Goal: Use online tool/utility

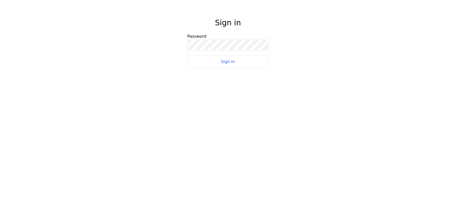
click at [254, 56] on button "Sign in" at bounding box center [228, 62] width 81 height 13
drag, startPoint x: 252, startPoint y: 58, endPoint x: 213, endPoint y: 86, distance: 48.4
click at [213, 80] on html "Sign in Password Sign in" at bounding box center [228, 40] width 456 height 80
click at [232, 64] on html "Sign in Password Sign in" at bounding box center [228, 40] width 456 height 80
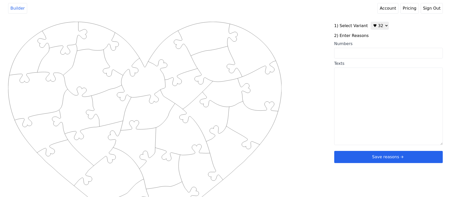
drag, startPoint x: 371, startPoint y: 26, endPoint x: 375, endPoint y: 28, distance: 4.3
click at [371, 26] on select "♥ 12 ♥ 20 ♥ 32 ■ 12 ■ 20 ■ 32 ■ 60" at bounding box center [380, 26] width 18 height 8
select select "1"
click at [371, 22] on select "♥ 12 ♥ 20 ♥ 32 ■ 12 ■ 20 ■ 32 ■ 60" at bounding box center [380, 26] width 18 height 8
click at [367, 52] on input "Numbers" at bounding box center [388, 53] width 109 height 11
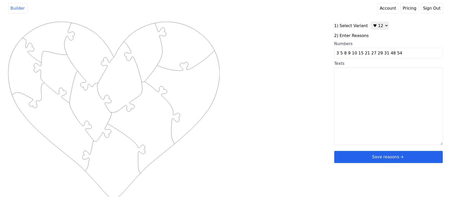
type input "3 5 8 9 10 15 21 27 29 31 48 54"
click at [288, 45] on div "Created with Snap .strokeh12 {stroke:#00ff00;stroke-width:1.89;stroke-miterlimi…" at bounding box center [225, 103] width 435 height 162
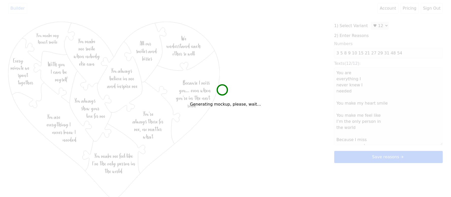
type textarea "You are everything I never knew I needed You make my heart smile You make me fe…"
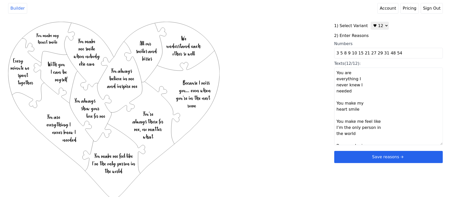
click at [339, 155] on button "Save reasons" at bounding box center [388, 157] width 109 height 12
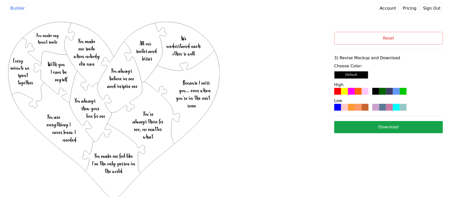
click at [350, 109] on div at bounding box center [351, 107] width 7 height 7
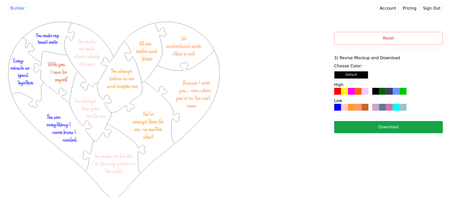
click at [351, 125] on button "Download" at bounding box center [388, 127] width 109 height 12
drag, startPoint x: 385, startPoint y: 29, endPoint x: 385, endPoint y: 32, distance: 3.1
click at [386, 29] on div "Reset 3) Revise Mockup and Download Choose Color: Default High Low Download" at bounding box center [388, 88] width 109 height 132
click at [382, 39] on button "Reset" at bounding box center [388, 38] width 109 height 13
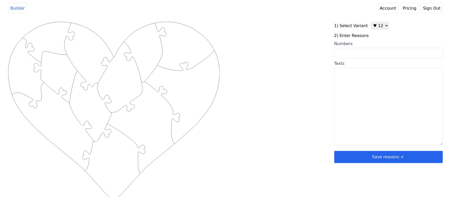
click at [346, 78] on textarea "Texts" at bounding box center [388, 107] width 109 height 78
paste textarea "1- your smile and kisses 2- I can always talk to you 3- you are always there fo…"
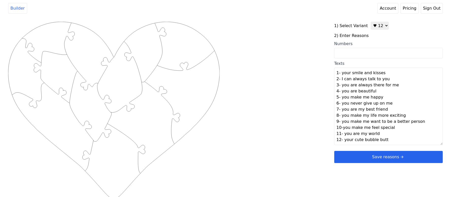
type textarea "Your smile and kisses I can always talk to you You are always there for me You …"
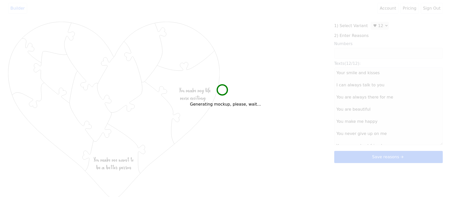
click at [300, 86] on div "Created with Snap .strokeh12 {stroke:#00ff00;stroke-width:1.89;stroke-miterlimi…" at bounding box center [225, 103] width 435 height 162
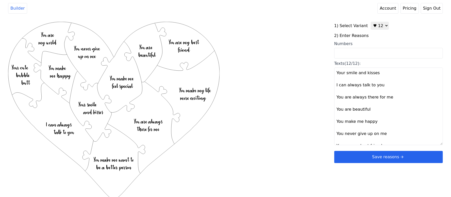
drag, startPoint x: 351, startPoint y: 159, endPoint x: 355, endPoint y: 150, distance: 10.0
click at [352, 159] on button "Save reasons" at bounding box center [388, 157] width 109 height 12
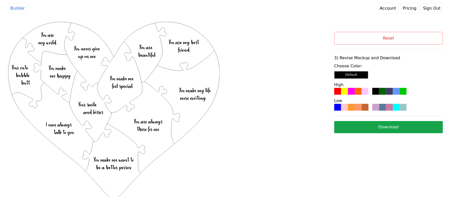
click at [359, 94] on div at bounding box center [358, 91] width 7 height 7
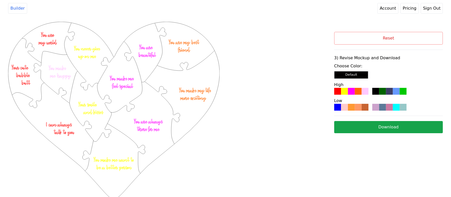
click at [370, 124] on button "Download" at bounding box center [388, 127] width 109 height 12
click at [414, 40] on button "Reset" at bounding box center [388, 38] width 109 height 13
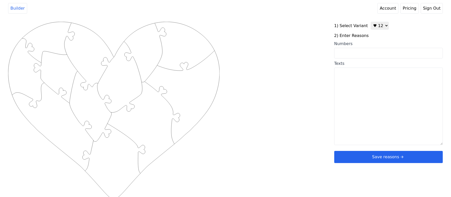
drag, startPoint x: 414, startPoint y: 40, endPoint x: 424, endPoint y: 43, distance: 9.8
click at [425, 39] on div "1) Select Variant ♥ 12 ♥ 20 ♥ 32 ■ 12 ■ 20 ■ 32 ■ 60 2) Enter Reasons Numbers T…" at bounding box center [388, 93] width 109 height 142
click at [373, 27] on select "♥ 12 ♥ 20 ♥ 32 ■ 12 ■ 20 ■ 32 ■ 60" at bounding box center [380, 26] width 18 height 8
select select "2"
click at [371, 22] on select "♥ 12 ♥ 20 ♥ 32 ■ 12 ■ 20 ■ 32 ■ 60" at bounding box center [380, 26] width 18 height 8
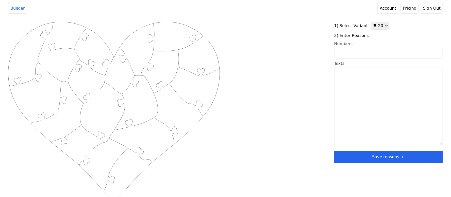
click at [367, 56] on input "Numbers" at bounding box center [388, 53] width 109 height 11
paste input "3,4,5,6,7,8,9,10,11,19,21,30,33,38,44,48,56,61,69,73"
type input "3,4,5,6,7,8,9,10,11,19,21,30,33,38,44,48,56,61,69,73"
click at [287, 62] on div "Created with Snap .strokeh20 {stroke:#00ff00;stroke-width:1.56;stroke-miterlimi…" at bounding box center [225, 103] width 435 height 162
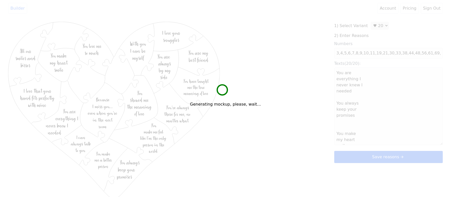
type textarea "You are everything I never knew I needed You always keep your promises You make…"
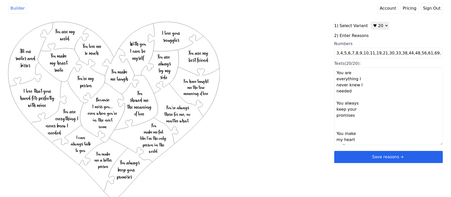
click at [362, 155] on button "Save reasons" at bounding box center [388, 157] width 109 height 12
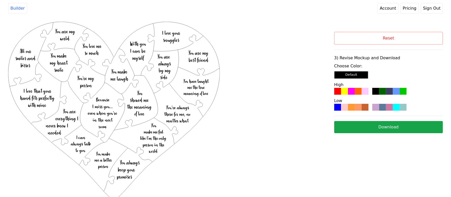
click at [356, 108] on div at bounding box center [358, 107] width 7 height 7
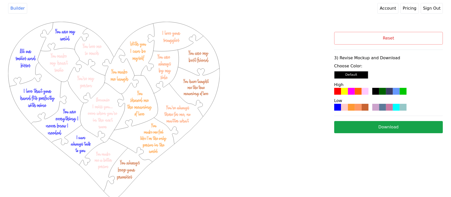
click at [378, 124] on button "Download" at bounding box center [388, 127] width 109 height 12
click at [420, 37] on button "Reset" at bounding box center [388, 38] width 109 height 13
select select "2"
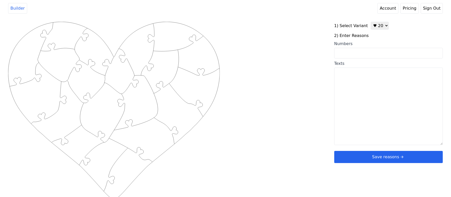
click at [365, 53] on input "Numbers" at bounding box center [388, 53] width 109 height 11
paste input "1, 3, 5. 6, 7, 11, 13, 14, 18, 19, 24, 25. 28, 30, 34, 36, 38, 44, 49, 73"
type input "1, 3, 5. 6, 7, 11, 13, 14, 18, 19, 24, 25. 28, 30, 34, 36, 38, 44, 49, 73"
click at [278, 60] on div "Created with Snap .strokeh20 {stroke:#00ff00;stroke-width:1.56;stroke-miterlimi…" at bounding box center [225, 103] width 435 height 162
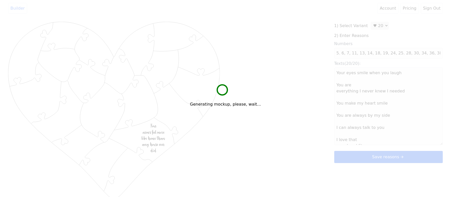
scroll to position [0, 0]
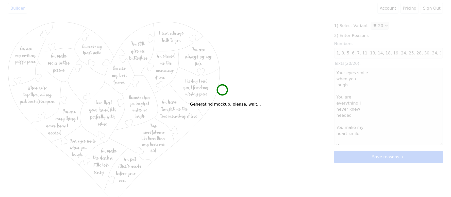
type textarea "Your eyes smile when you laugh You are everything I never knew I needed You mak…"
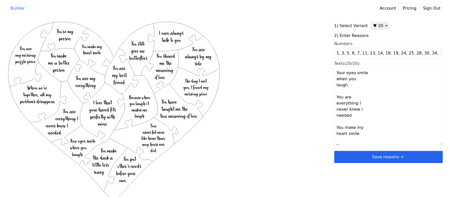
click at [368, 160] on button "Save reasons" at bounding box center [388, 157] width 109 height 12
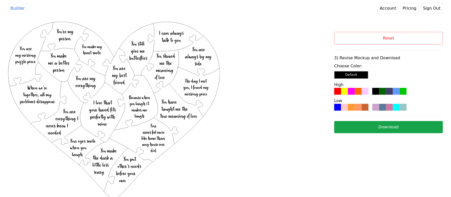
click at [351, 107] on div at bounding box center [351, 107] width 7 height 7
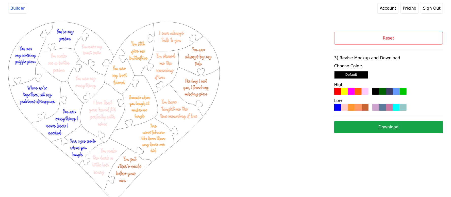
click at [376, 130] on button "Download" at bounding box center [388, 127] width 109 height 12
click at [421, 35] on button "Reset" at bounding box center [388, 38] width 109 height 13
select select "2"
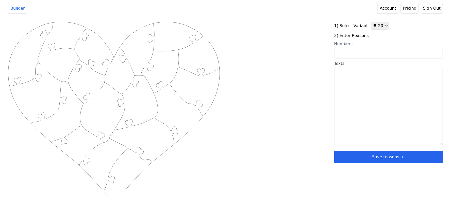
click at [371, 56] on input "Numbers" at bounding box center [388, 53] width 109 height 11
paste input "1, 7, 8, 11, 12, 19, 20, 21, 24, 36, 43, 44, 51, 56, 57, 62, 64, 69, 70, 77"
type input "1, 7, 8, 11, 12, 19, 20, 21, 24, 36, 43, 44, 51, 56, 57, 62, 64, 69, 70, 77"
click at [278, 62] on div "Created with Snap .strokeh20 {stroke:#00ff00;stroke-width:1.56;stroke-miterlimi…" at bounding box center [225, 103] width 435 height 162
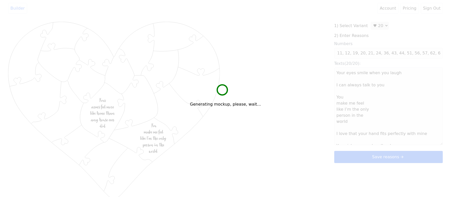
scroll to position [0, 0]
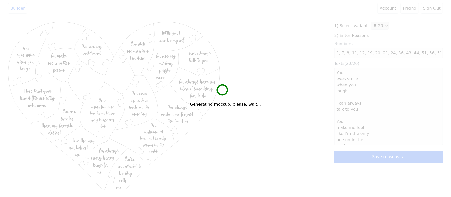
type textarea "Your eyes smile when you laugh I can always talk to you You make me feel like I…"
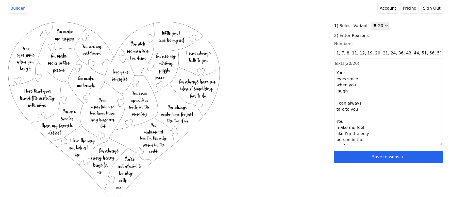
click at [364, 158] on button "Save reasons" at bounding box center [388, 157] width 109 height 12
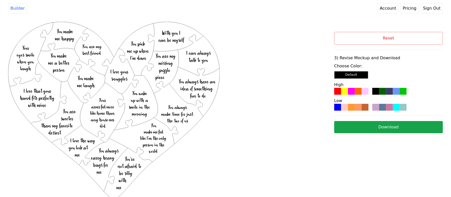
click at [366, 111] on div at bounding box center [365, 107] width 7 height 7
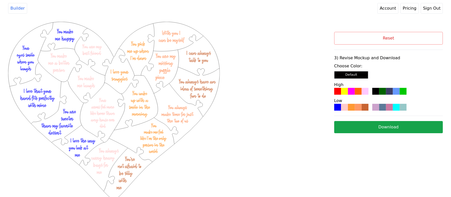
click at [404, 38] on button "Reset" at bounding box center [388, 38] width 109 height 13
select select "2"
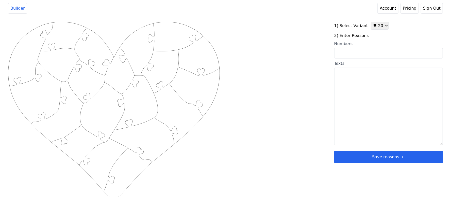
click at [375, 51] on input "Numbers" at bounding box center [388, 53] width 109 height 11
drag, startPoint x: 375, startPoint y: 51, endPoint x: 328, endPoint y: 32, distance: 49.8
click at [328, 32] on div "Created with Snap .strokeh20 {stroke:#00ff00;stroke-width:1.56;stroke-miterlimi…" at bounding box center [171, 103] width 326 height 162
click at [362, 49] on input "Numbers" at bounding box center [388, 53] width 109 height 11
paste input "1, 7, 8, 11, 12, 19, 20, 21, 24, 36, 43, 44, 51, 56, 57, 62, 64, 69, 70, 77"
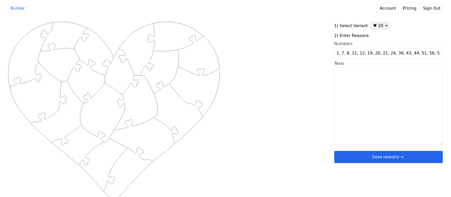
scroll to position [0, 15]
type input "1, 7, 8, 11, 12, 19, 20, 21, 24, 36, 43, 44, 51, 56, 57, 62, 64, 69, 70, 77"
click at [286, 59] on div "Created with Snap .strokeh20 {stroke:#00ff00;stroke-width:1.56;stroke-miterlimi…" at bounding box center [225, 103] width 435 height 162
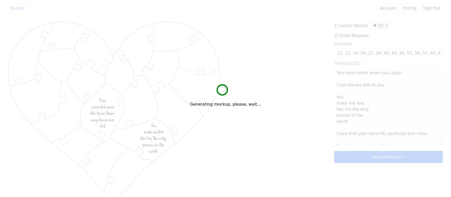
scroll to position [0, 0]
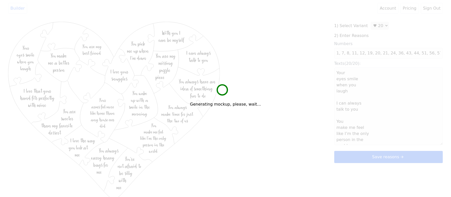
type textarea "Your eyes smile when you laugh I can always talk to you You make me feel like I…"
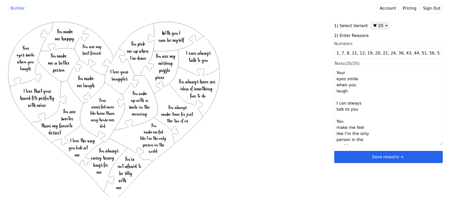
click at [346, 155] on button "Save reasons" at bounding box center [388, 157] width 109 height 12
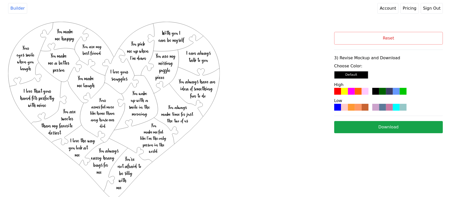
click at [351, 105] on div at bounding box center [351, 107] width 7 height 7
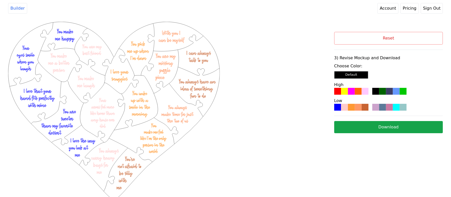
click at [376, 130] on button "Download" at bounding box center [388, 127] width 109 height 12
click at [429, 33] on button "Reset" at bounding box center [388, 38] width 109 height 13
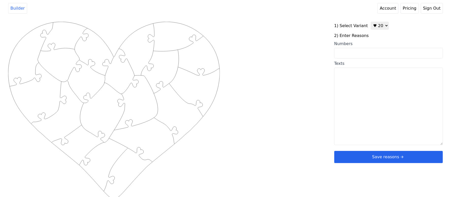
click at [376, 23] on select "♥ 12 ♥ 20 ♥ 32 ■ 12 ■ 20 ■ 32 ■ 60" at bounding box center [380, 26] width 18 height 8
select select "1"
click at [371, 22] on select "♥ 12 ♥ 20 ♥ 32 ■ 12 ■ 20 ■ 32 ■ 60" at bounding box center [380, 26] width 18 height 8
click at [367, 59] on div "1) Select Variant ♥ 12 ♥ 20 ♥ 32 ■ 12 ■ 20 ■ 32 ■ 60 2) Enter Reasons Numbers T…" at bounding box center [388, 93] width 109 height 142
click at [364, 52] on input "Numbers" at bounding box center [388, 53] width 109 height 11
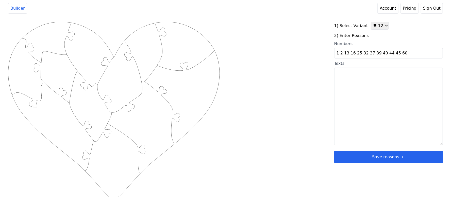
type input "1 2 13 16 25 32 37 39 40 44 45 60"
click at [291, 68] on div "Created with Snap .strokeh12 {stroke:#00ff00;stroke-width:1.89;stroke-miterlimi…" at bounding box center [225, 103] width 435 height 162
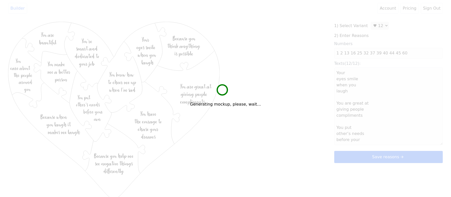
type textarea "Your eyes smile when you laugh You are great at giving people compliments You p…"
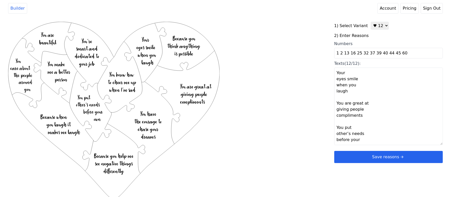
click at [353, 159] on button "Save reasons" at bounding box center [388, 157] width 109 height 12
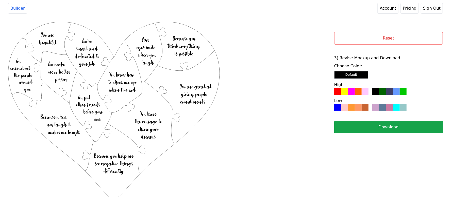
click at [364, 94] on div at bounding box center [365, 91] width 7 height 7
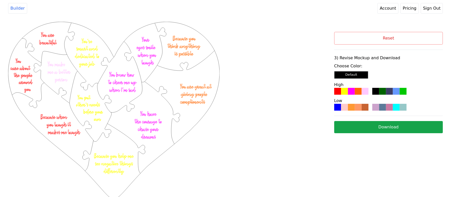
click at [373, 126] on button "Download" at bounding box center [388, 127] width 109 height 12
click at [424, 42] on button "Reset" at bounding box center [388, 38] width 109 height 13
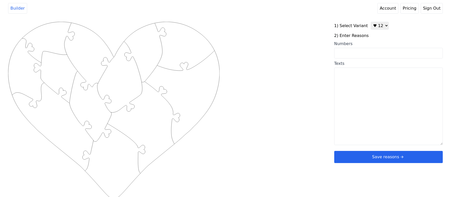
click at [359, 103] on textarea "Texts" at bounding box center [388, 107] width 109 height 78
paste textarea "good listener, patient, amazing dog dad, unlimited cuddles, all the food, alway…"
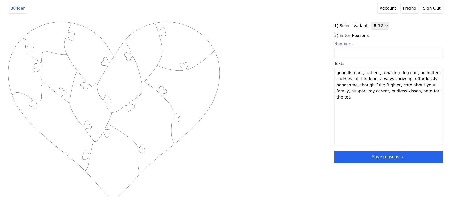
click at [362, 73] on textarea "good listener, patient, amazing dog dad, unlimited cuddles, all the food, alway…" at bounding box center [388, 107] width 109 height 78
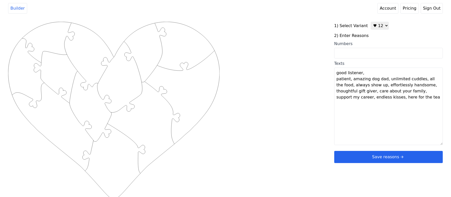
click at [351, 80] on textarea "good listener, patient, amazing dog dad, unlimited cuddles, all the food, alway…" at bounding box center [388, 107] width 109 height 78
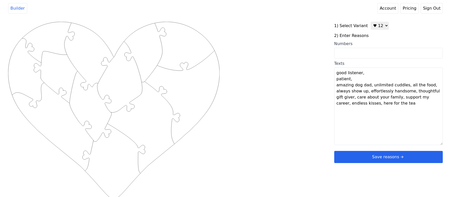
click at [369, 88] on textarea "good listener, patient, amazing dog dad, unlimited cuddles, all the food, alway…" at bounding box center [388, 107] width 109 height 78
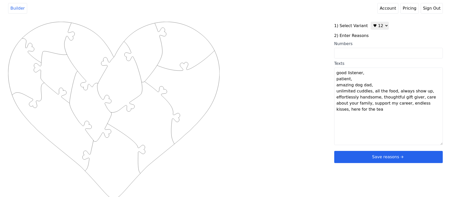
click at [370, 91] on textarea "good listener, patient, amazing dog dad, unlimited cuddles, all the food, alway…" at bounding box center [388, 107] width 109 height 78
click at [359, 98] on textarea "good listener, patient, amazing dog dad, unlimited cuddles, all the food, alway…" at bounding box center [388, 107] width 109 height 78
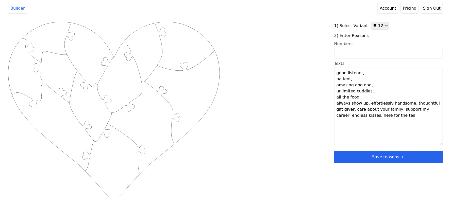
click at [367, 104] on textarea "good listener, patient, amazing dog dad, unlimited cuddles, all the food, alway…" at bounding box center [388, 107] width 109 height 78
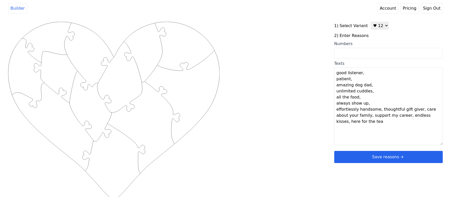
click at [378, 110] on textarea "good listener, patient, amazing dog dad, unlimited cuddles, all the food, alway…" at bounding box center [388, 107] width 109 height 78
click at [375, 116] on textarea "good listener, patient, amazing dog dad, unlimited cuddles, all the food, alway…" at bounding box center [388, 107] width 109 height 78
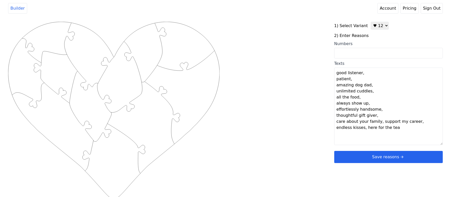
click at [378, 121] on textarea "good listener, patient, amazing dog dad, unlimited cuddles, all the food, alway…" at bounding box center [388, 107] width 109 height 78
click at [371, 129] on textarea "good listener, patient, amazing dog dad, unlimited cuddles, all the food, alway…" at bounding box center [388, 107] width 109 height 78
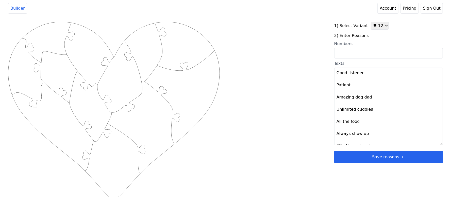
click at [299, 149] on div "Created with Snap .strokeh12 {stroke:#00ff00;stroke-width:1.89;stroke-miterlimi…" at bounding box center [225, 103] width 435 height 162
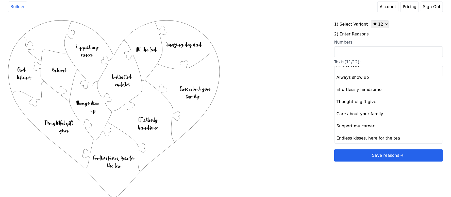
scroll to position [2, 0]
click at [363, 139] on textarea "Good listener Patient Amazing dog dad Unlimited cuddles All the food Always sho…" at bounding box center [388, 105] width 109 height 78
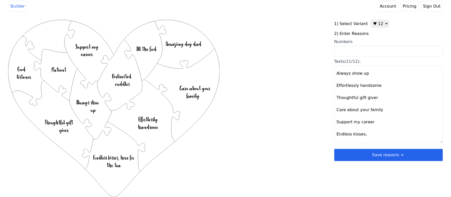
scroll to position [64, 0]
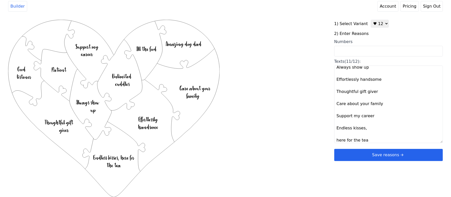
type textarea "Good listener Patient Amazing dog dad Unlimited cuddles All the food Always sho…"
click at [283, 137] on div "Created with Snap .strokeh12 {stroke:#00ff00;stroke-width:1.89;stroke-miterlimi…" at bounding box center [225, 101] width 435 height 162
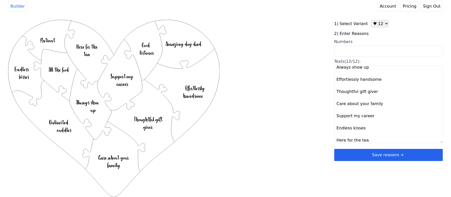
scroll to position [67, 0]
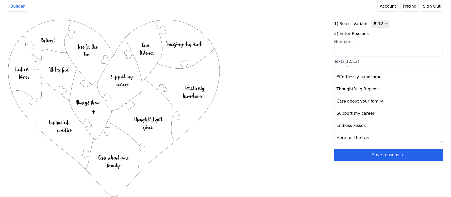
click at [369, 156] on button "Save reasons" at bounding box center [388, 155] width 109 height 12
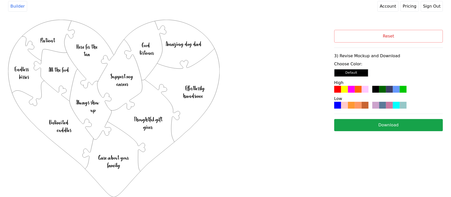
click at [352, 89] on div at bounding box center [351, 89] width 7 height 7
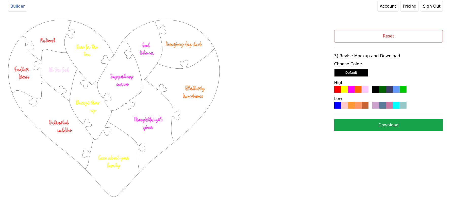
click at [372, 123] on button "Download" at bounding box center [388, 125] width 109 height 12
click at [397, 37] on button "Reset" at bounding box center [388, 36] width 109 height 13
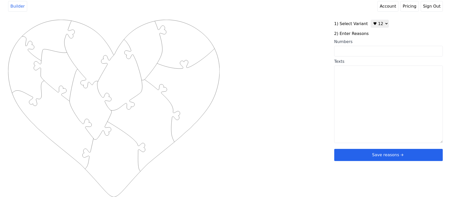
click at [374, 98] on textarea "Texts" at bounding box center [388, 105] width 109 height 78
paste textarea "Thank you for 10 Years!"
type textarea "Thank you for 10 Years!"
drag, startPoint x: 388, startPoint y: 85, endPoint x: 239, endPoint y: 88, distance: 149.5
click at [240, 88] on div "Created with Snap .strokeh12 {stroke:#00ff00;stroke-width:1.89;stroke-miterlimi…" at bounding box center [225, 101] width 435 height 162
